Goal: Navigation & Orientation: Find specific page/section

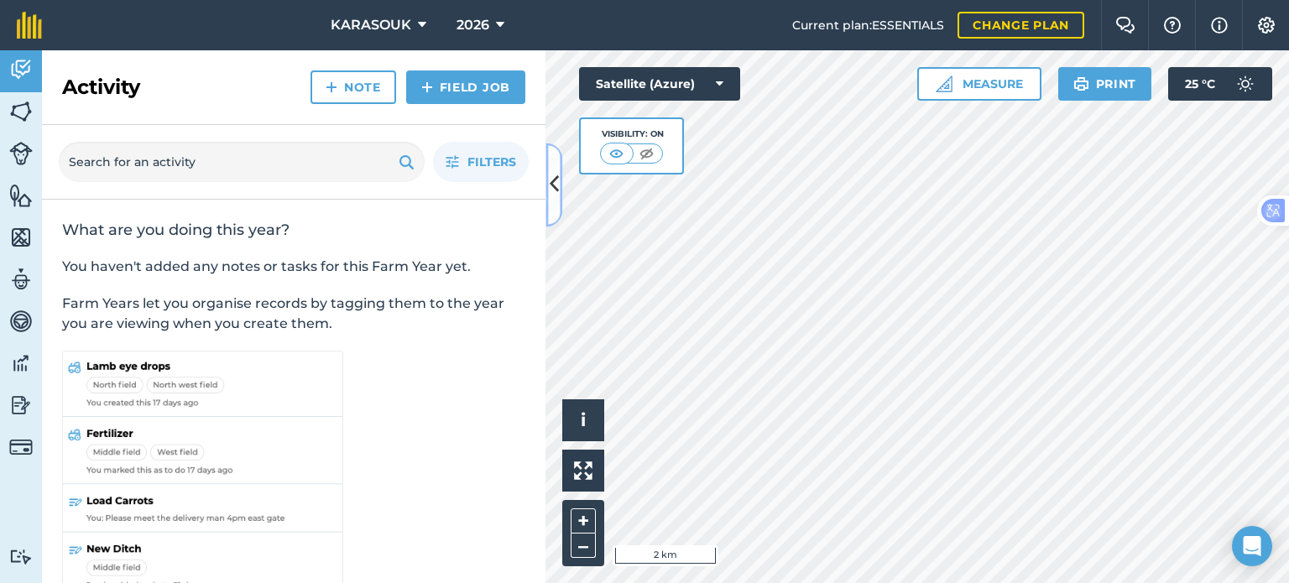
click at [554, 180] on icon at bounding box center [554, 184] width 9 height 29
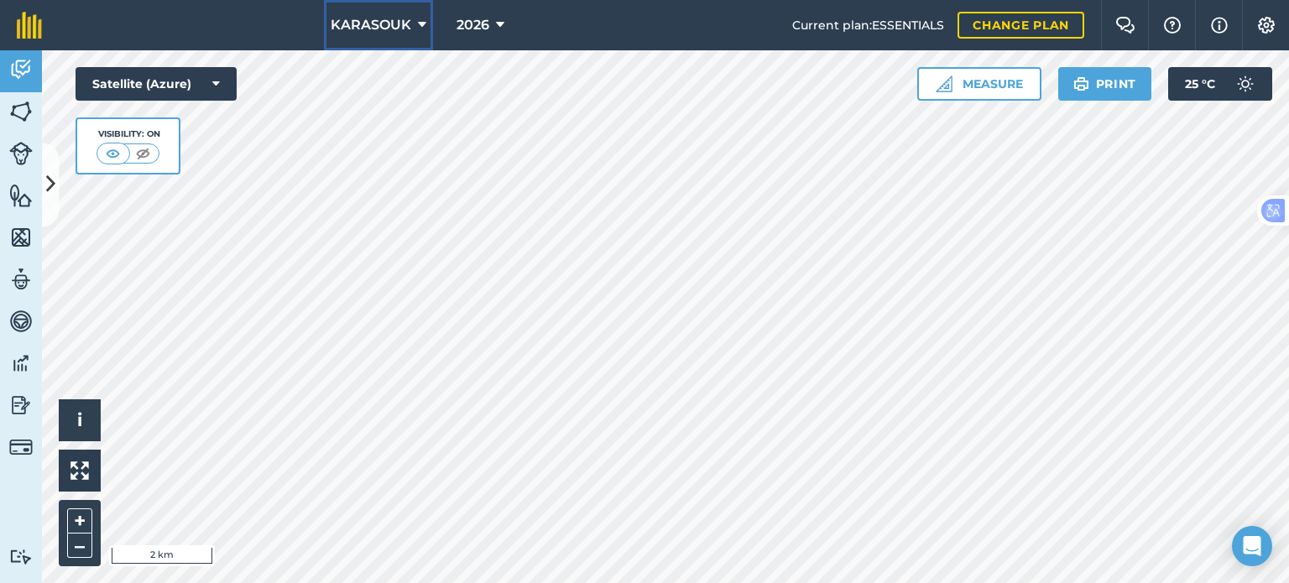
click at [409, 20] on span "KARASOUK" at bounding box center [371, 25] width 81 height 20
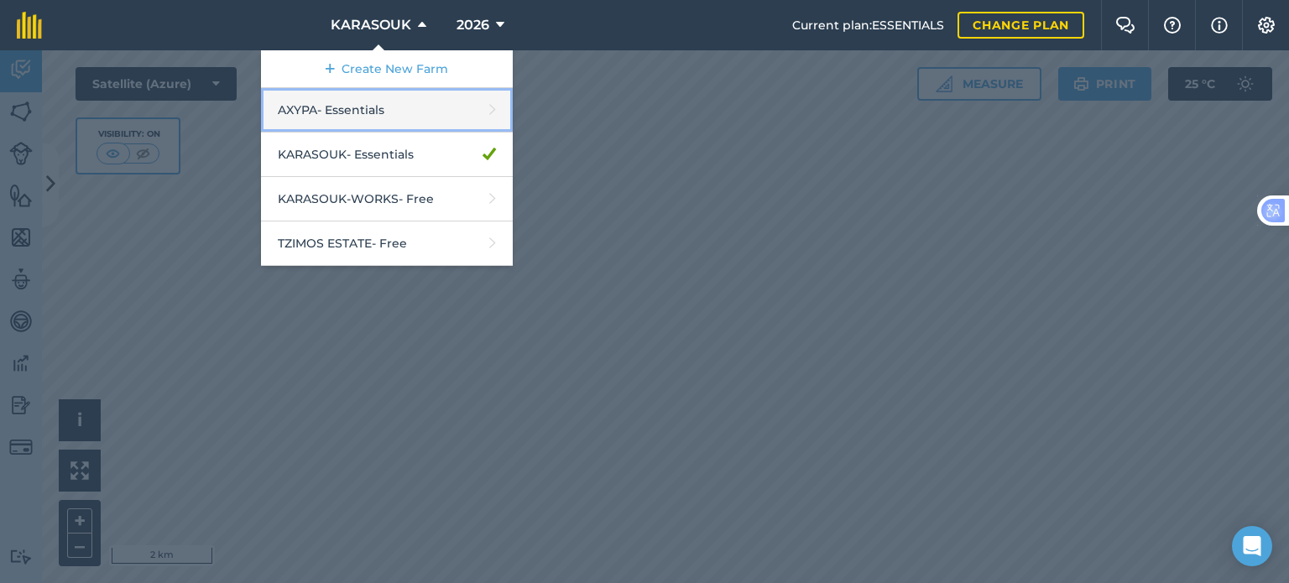
click at [306, 110] on link "AXYPA - Essentials" at bounding box center [387, 110] width 252 height 44
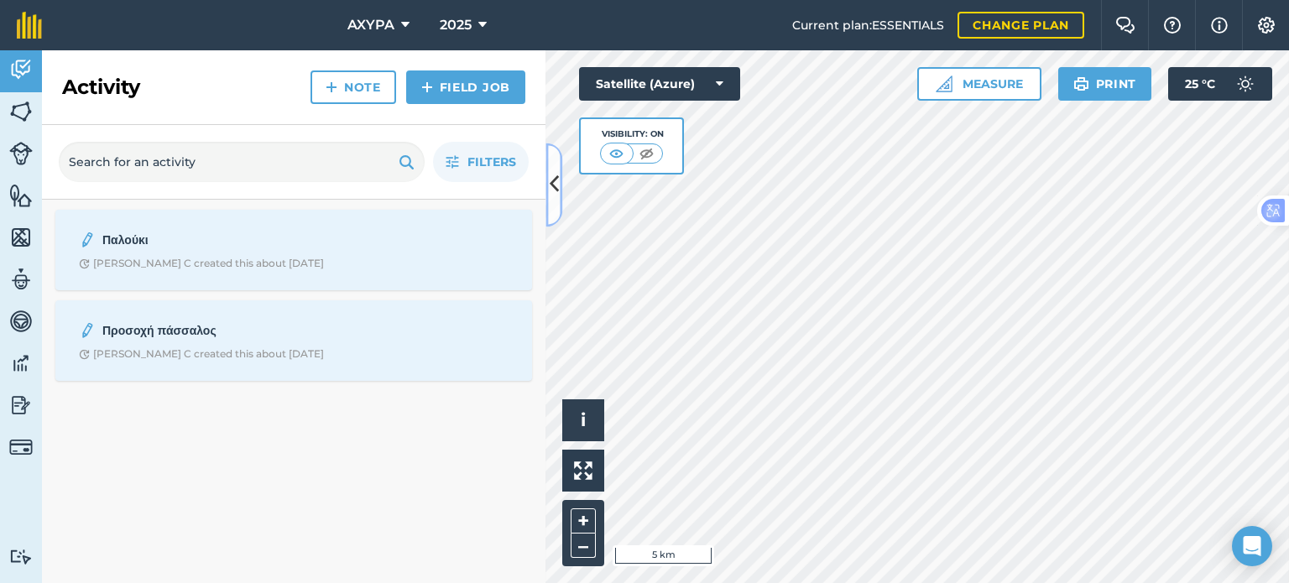
click at [548, 181] on button at bounding box center [554, 185] width 17 height 84
